Goal: Information Seeking & Learning: Learn about a topic

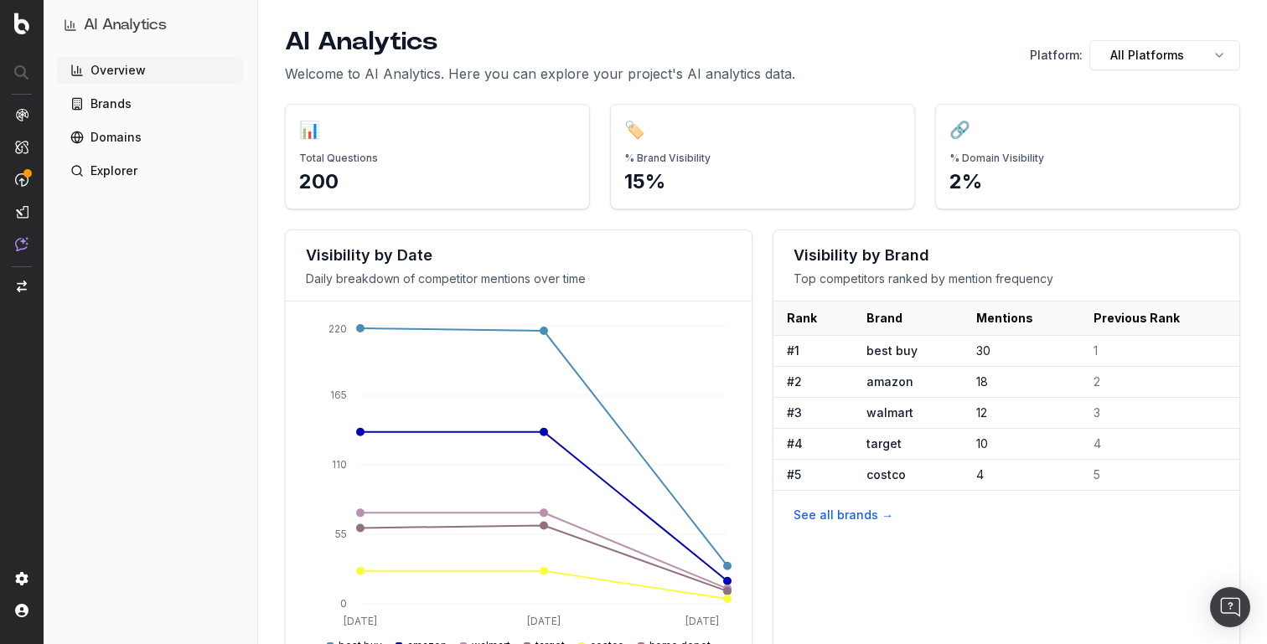
click at [1153, 70] on div "AI Analytics Welcome to AI Analytics. Here you can explore your project's AI an…" at bounding box center [762, 55] width 955 height 57
click at [1164, 53] on html "AI Analytics Overview Brands Domains Explorer AI Analytics Welcome to AI Analyt…" at bounding box center [633, 322] width 1267 height 644
click at [1140, 108] on div "ChatGPT" at bounding box center [1165, 125] width 144 height 40
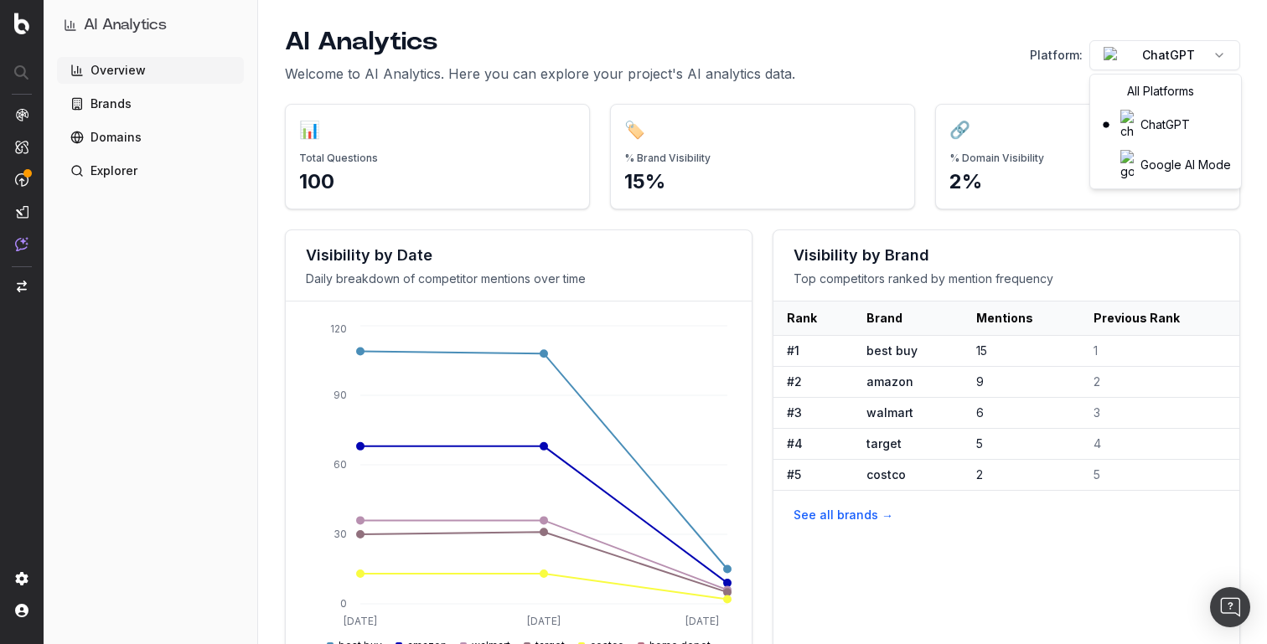
click at [1151, 57] on html "AI Analytics Overview Brands Domains Explorer AI Analytics Welcome to AI Analyt…" at bounding box center [633, 322] width 1267 height 644
click at [1138, 145] on div "Google AI Mode" at bounding box center [1165, 165] width 144 height 40
click at [145, 116] on link "Brands" at bounding box center [150, 103] width 187 height 27
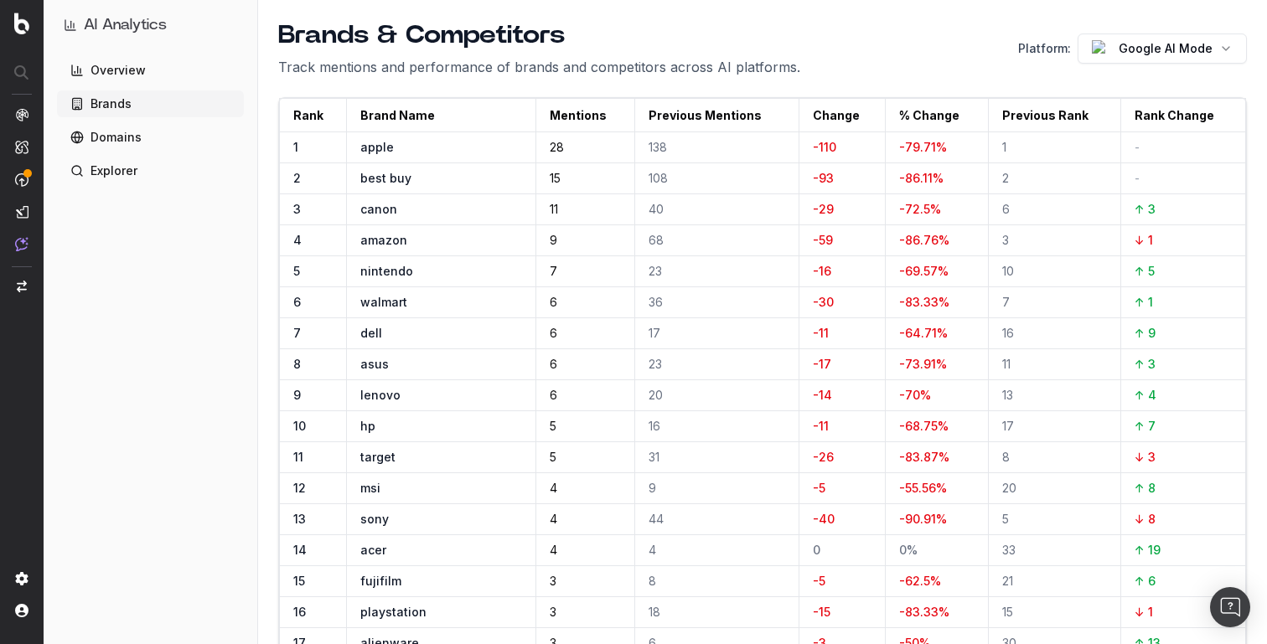
click at [134, 162] on link "Explorer" at bounding box center [150, 170] width 187 height 27
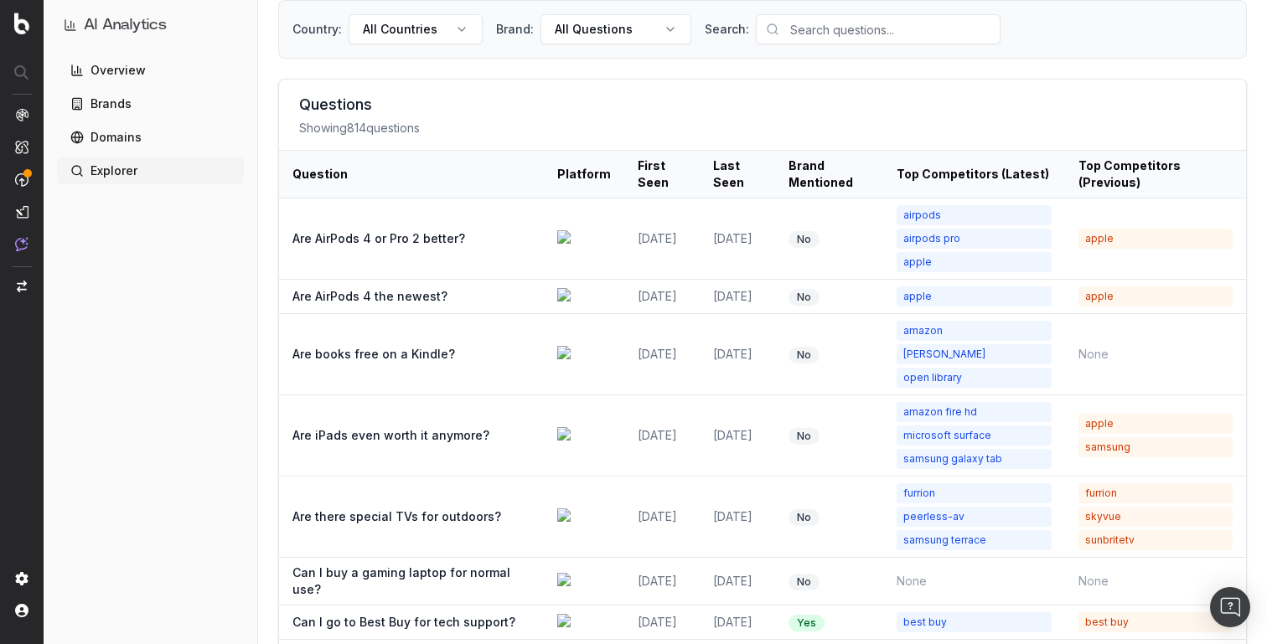
scroll to position [95, 0]
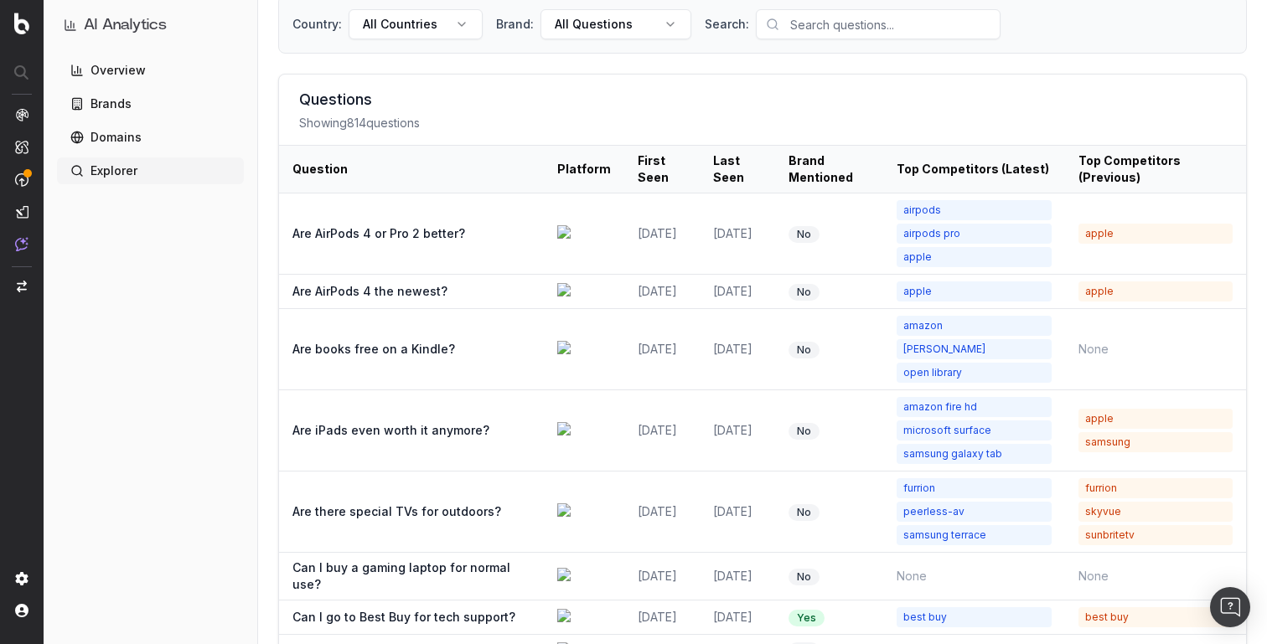
click at [436, 226] on div "Are AirPods 4 or Pro 2 better?" at bounding box center [411, 233] width 238 height 17
click at [444, 226] on div "Are AirPods 4 or Pro 2 better?" at bounding box center [411, 233] width 238 height 17
